Goal: Obtain resource: Obtain resource

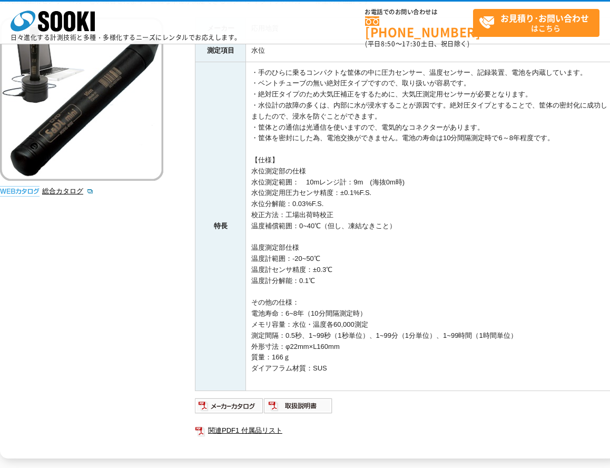
scroll to position [175, 0]
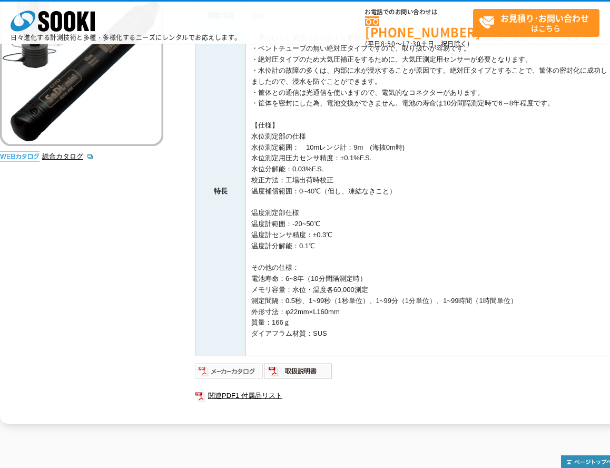
click at [236, 372] on img at bounding box center [229, 370] width 69 height 17
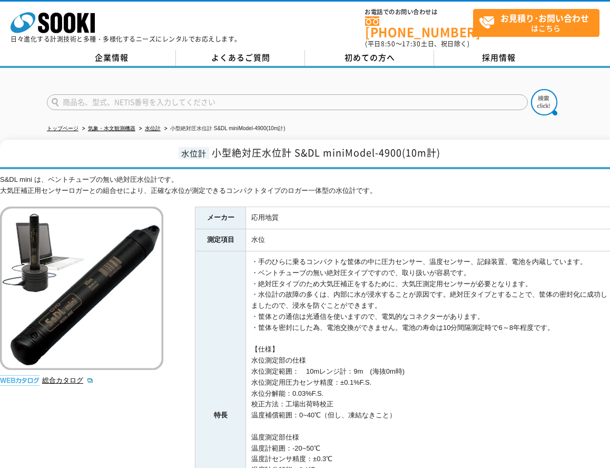
drag, startPoint x: 617, startPoint y: 475, endPoint x: 689, endPoint y: 501, distance: 76.6
click at [609, 467] on html "株式会社 ソーキ spMenu 日々進化する計測技術と多種・多様化するニーズにレンタルでお応えします。 お電話でのお問い合わせは 0120-856-990 (…" at bounding box center [305, 398] width 610 height 797
click at [156, 125] on link "水位計" at bounding box center [153, 128] width 16 height 6
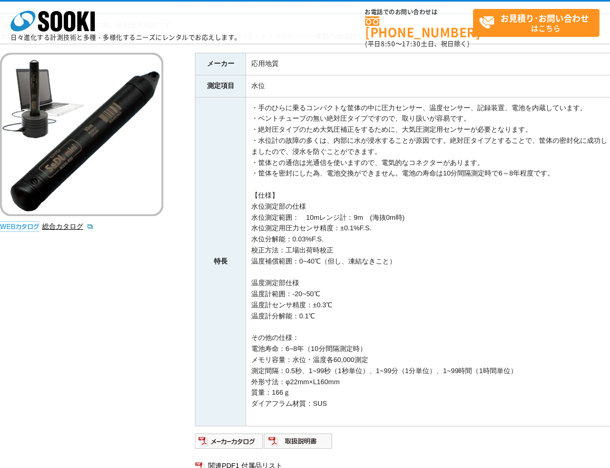
scroll to position [175, 0]
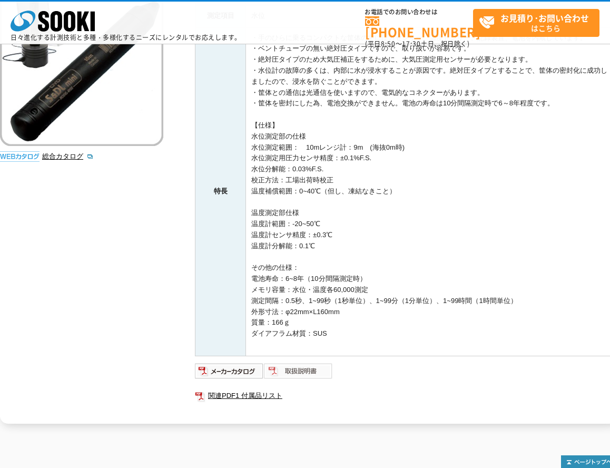
click at [330, 376] on img at bounding box center [298, 370] width 69 height 17
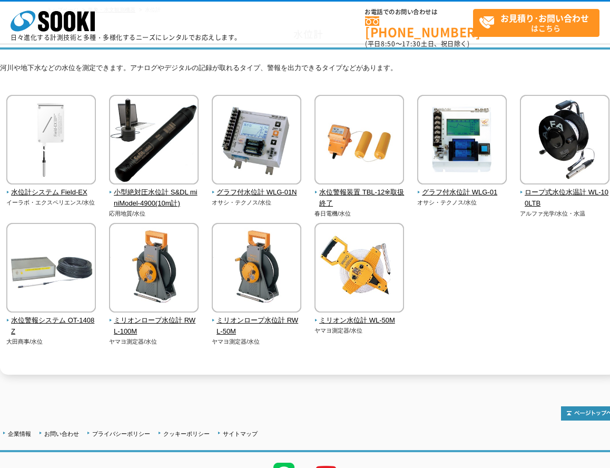
scroll to position [35, 0]
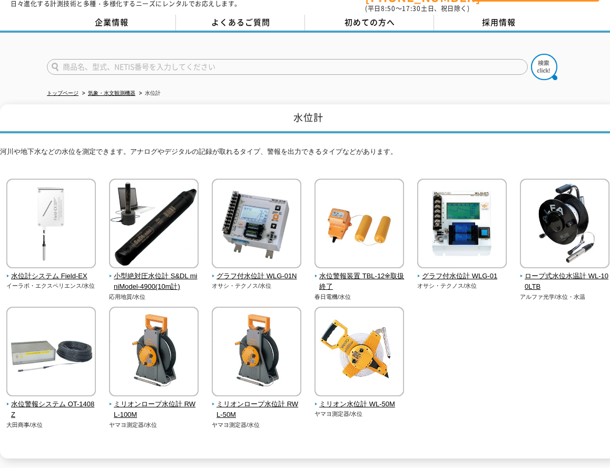
click at [446, 136] on div "河川や地下水などの水位を測定できます。アナログやデジタルの記録が取れるタイプ、警報を出力できるタイプなどがあります。 水位計システム Field-EX イーラ…" at bounding box center [308, 295] width 616 height 325
